Goal: Task Accomplishment & Management: Use online tool/utility

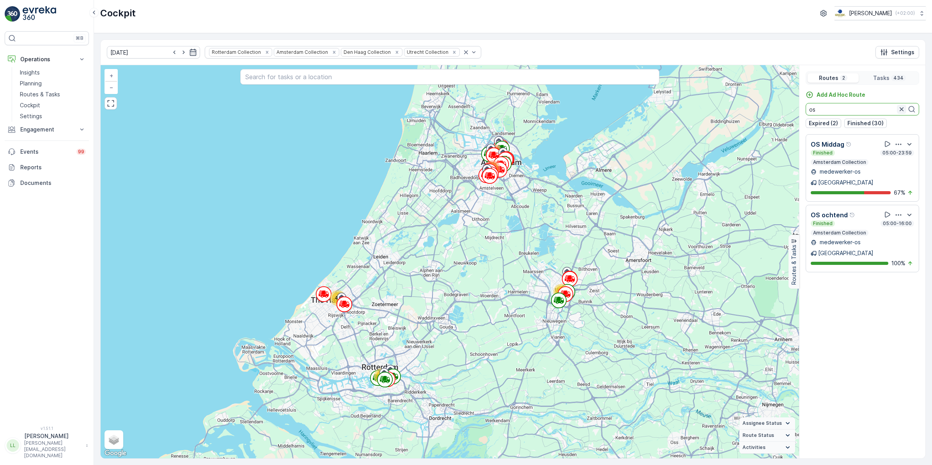
click at [745, 110] on icon "button" at bounding box center [902, 109] width 8 height 8
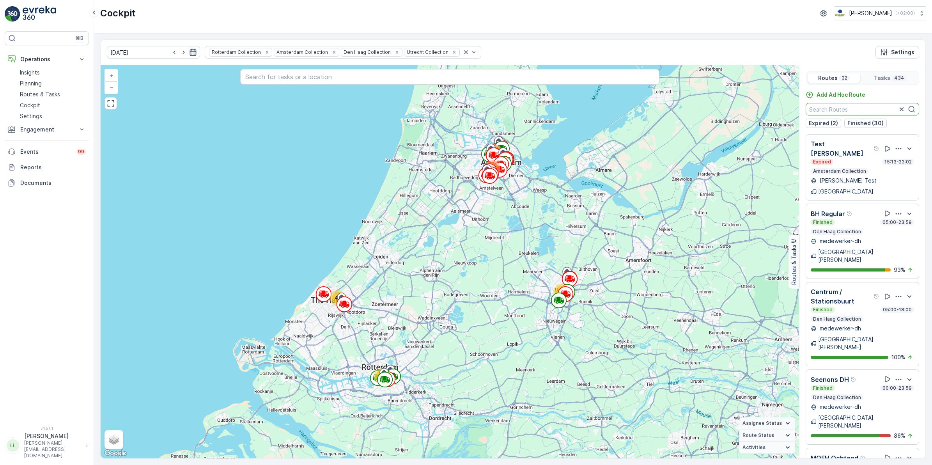
click at [189, 53] on icon "button" at bounding box center [193, 52] width 8 height 8
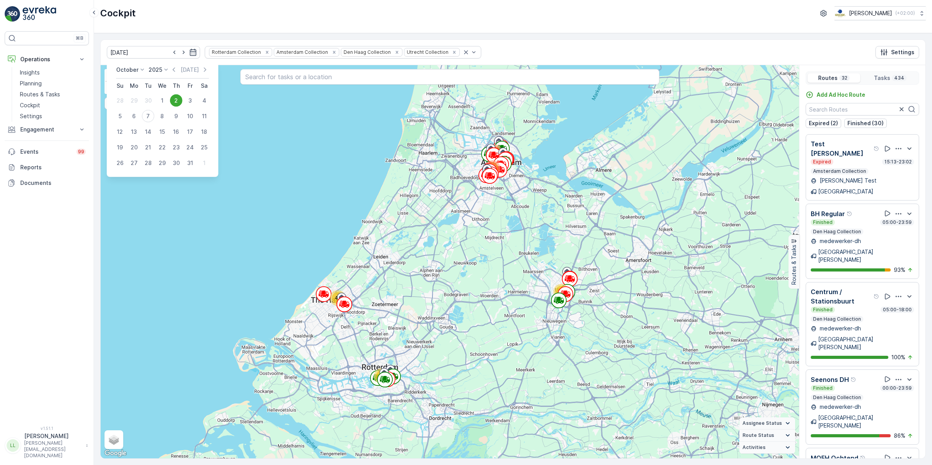
click at [145, 114] on div "7" at bounding box center [148, 116] width 12 height 12
type input "[DATE]"
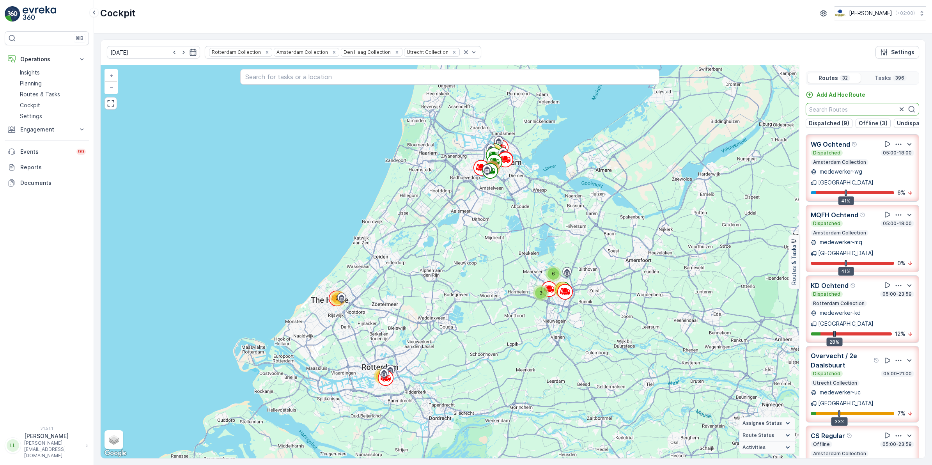
click at [745, 108] on input "text" at bounding box center [862, 109] width 113 height 12
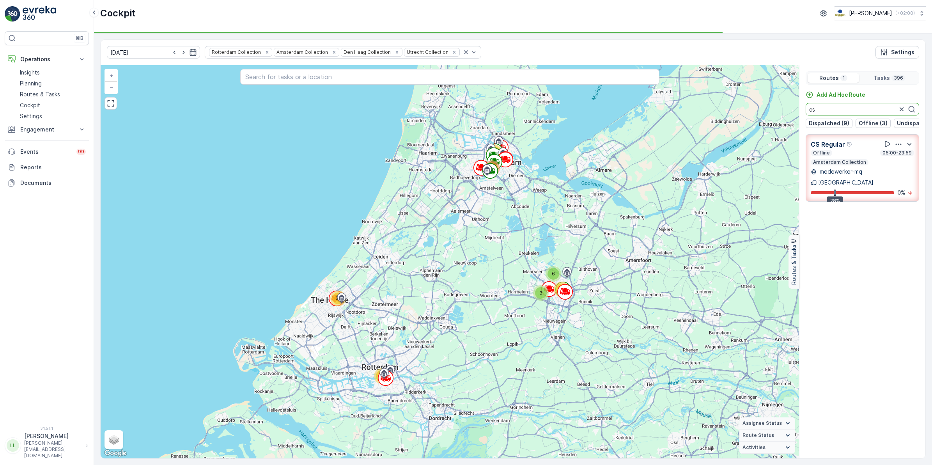
type input "cs"
click at [745, 110] on icon "button" at bounding box center [902, 109] width 4 height 4
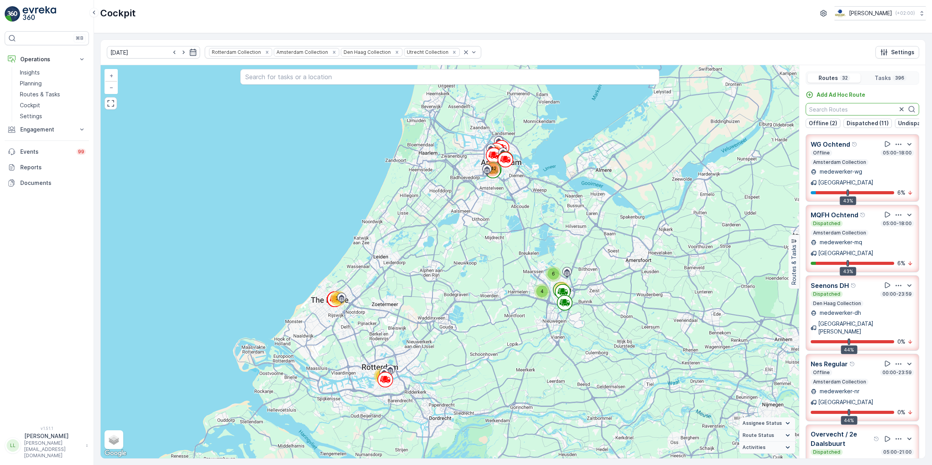
click at [745, 115] on input "text" at bounding box center [862, 109] width 113 height 12
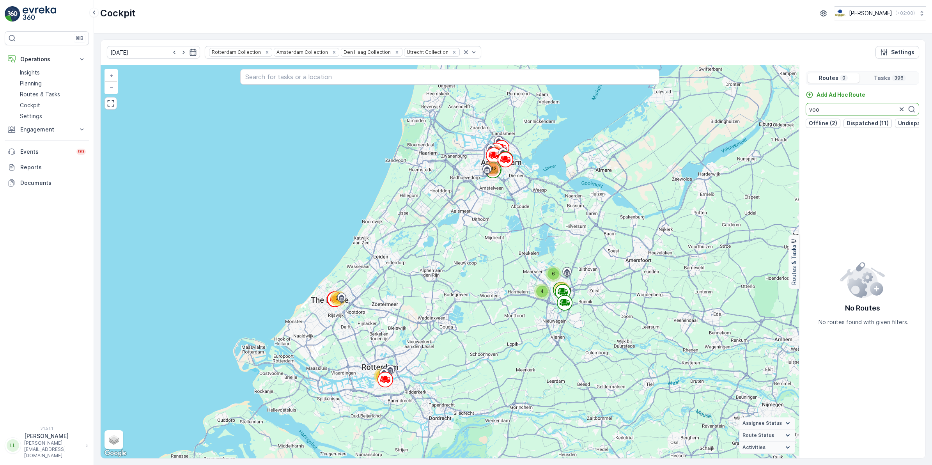
type input "voor"
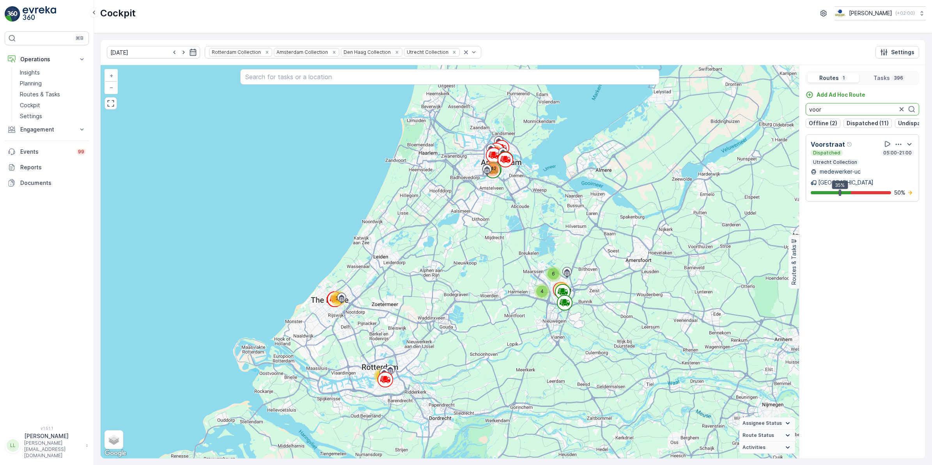
drag, startPoint x: 863, startPoint y: 115, endPoint x: 783, endPoint y: 121, distance: 80.2
click at [745, 121] on div "31 6 4 101 41 71 142 + − Satellite Roadmap Terrain Hybrid Leaflet Keyboard shor…" at bounding box center [513, 261] width 825 height 393
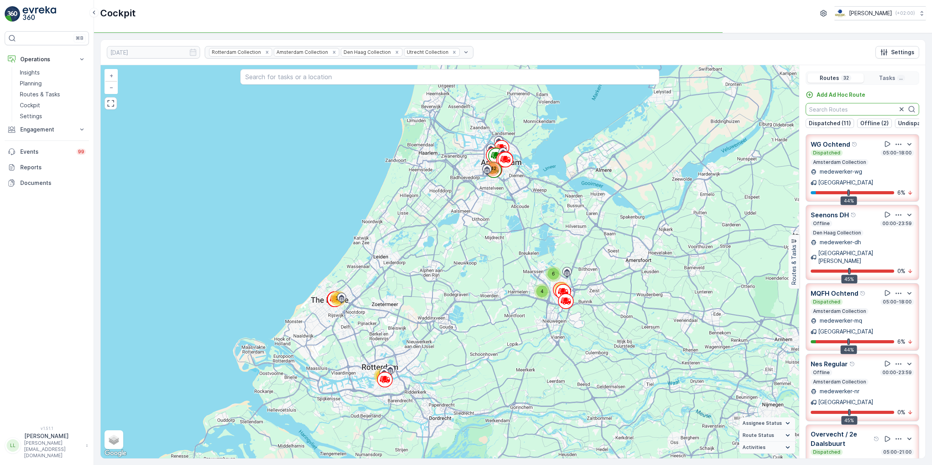
click at [745, 106] on input "text" at bounding box center [862, 109] width 113 height 12
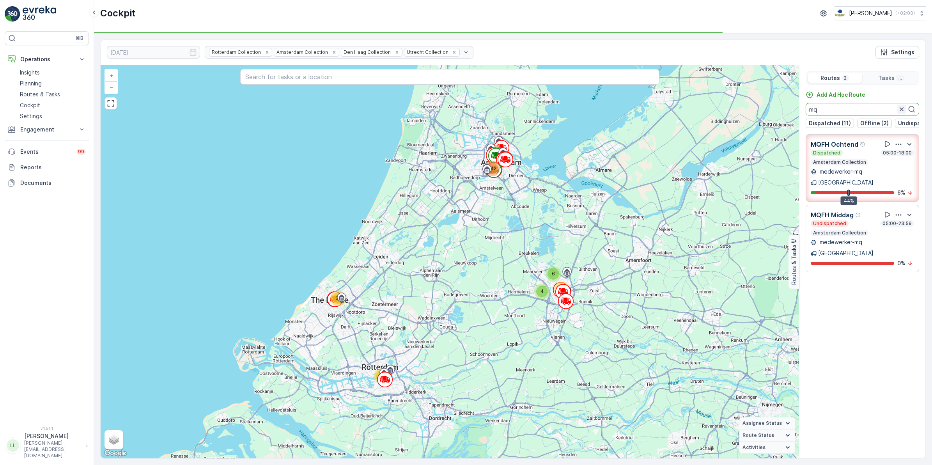
type input "mq"
click at [745, 109] on icon "button" at bounding box center [902, 109] width 4 height 4
type input "mq"
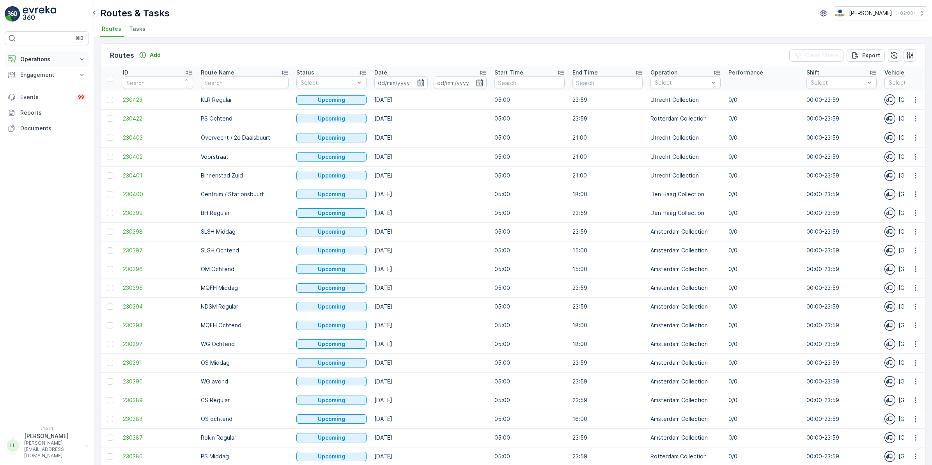
click at [35, 55] on button "Operations" at bounding box center [47, 59] width 84 height 16
click at [48, 96] on p "Routes & Tasks" at bounding box center [40, 94] width 40 height 8
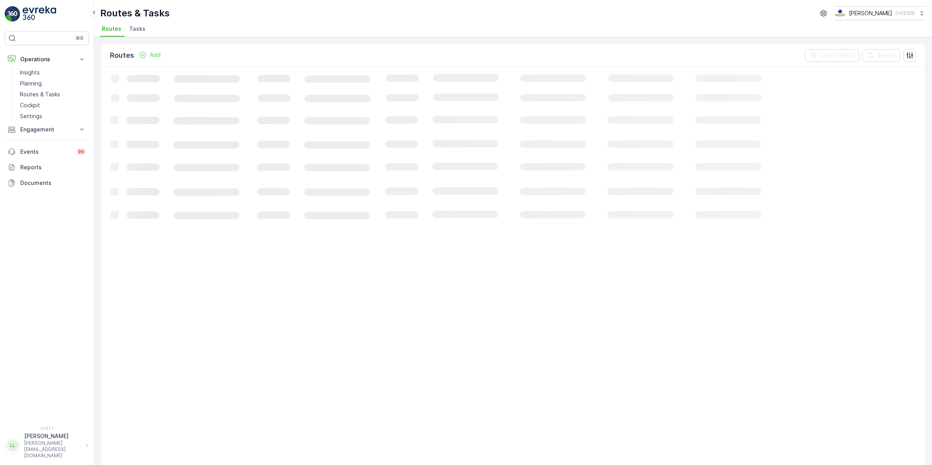
click at [137, 29] on span "Tasks" at bounding box center [137, 29] width 16 height 8
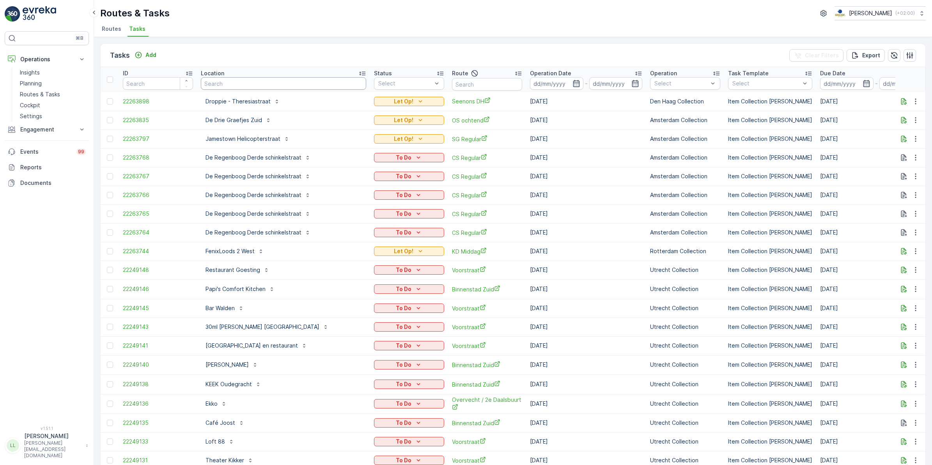
click at [227, 83] on input "text" at bounding box center [283, 83] width 165 height 12
type input "dropp"
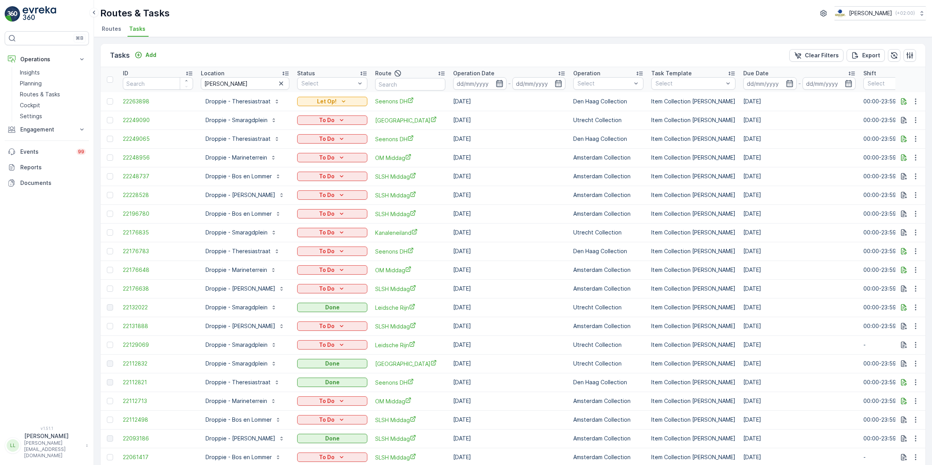
click at [503, 84] on icon "button" at bounding box center [500, 84] width 8 height 8
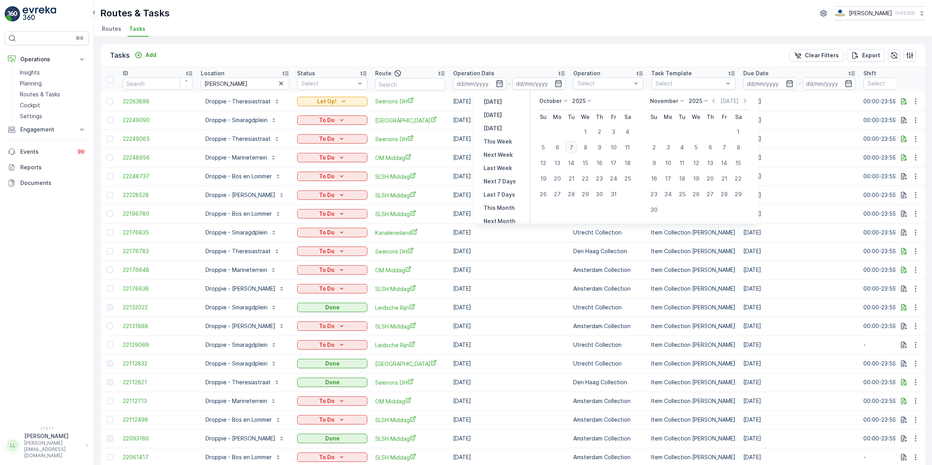
click at [573, 149] on div "7" at bounding box center [571, 147] width 12 height 12
type input "[DATE]"
click at [573, 149] on div "7" at bounding box center [571, 147] width 12 height 12
type input "[DATE]"
click at [573, 149] on div "7" at bounding box center [571, 147] width 12 height 12
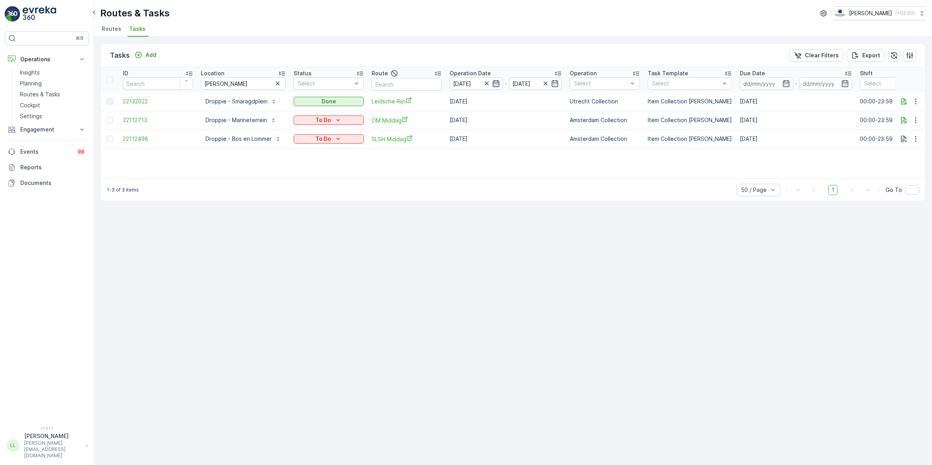
click at [495, 82] on icon "button" at bounding box center [496, 84] width 8 height 8
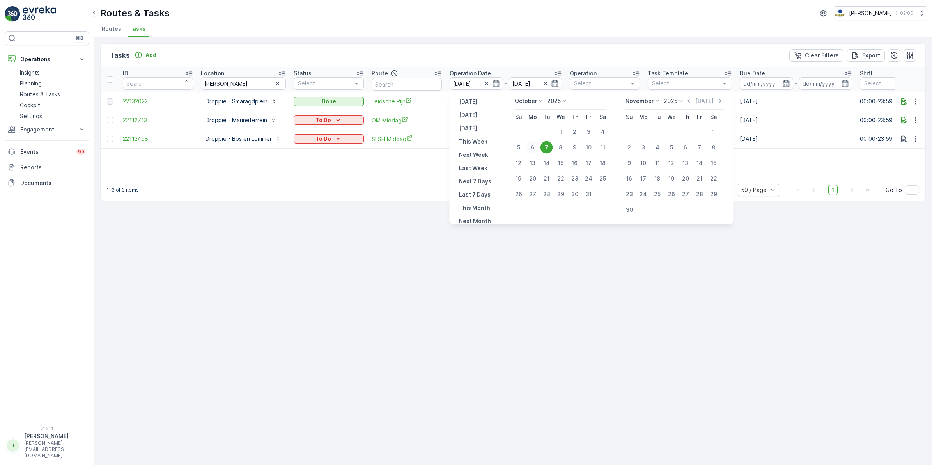
click at [533, 145] on div "6" at bounding box center [533, 147] width 12 height 12
type input "06.10.2025"
click at [533, 145] on div "6" at bounding box center [533, 147] width 12 height 12
type input "06.10.2025"
